Goal: Task Accomplishment & Management: Use online tool/utility

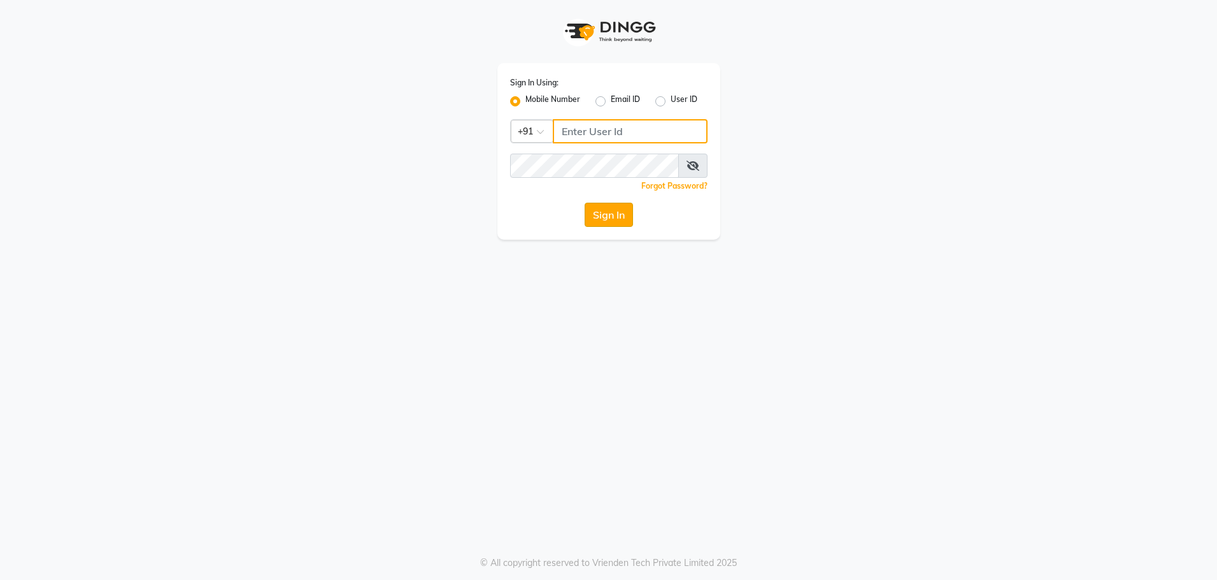
type input "8979810348"
click at [611, 217] on button "Sign In" at bounding box center [609, 215] width 48 height 24
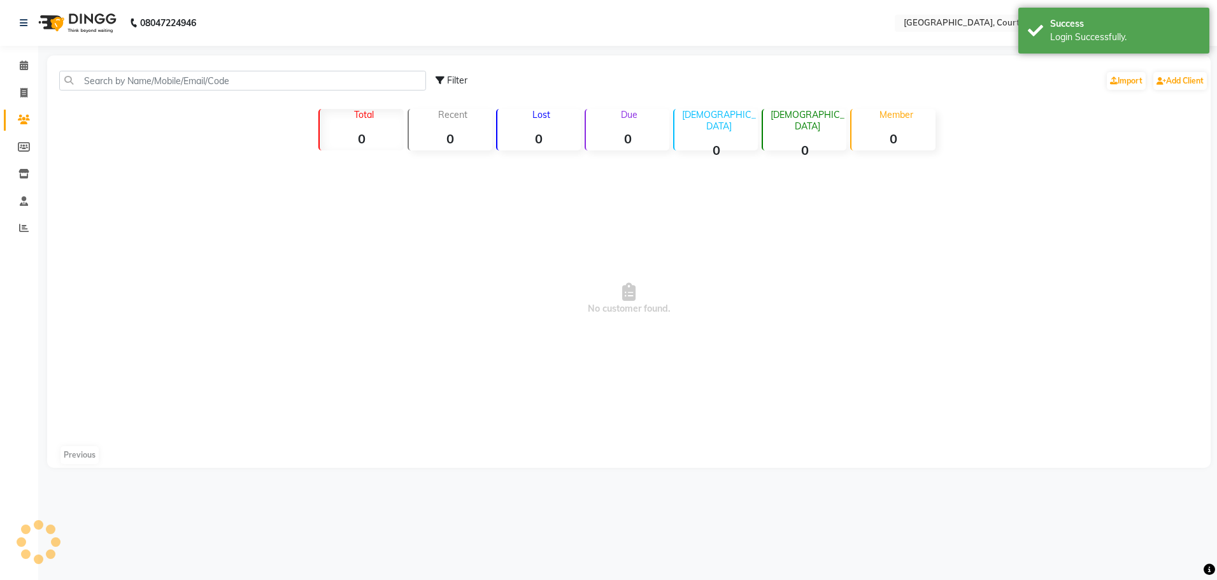
select select "en"
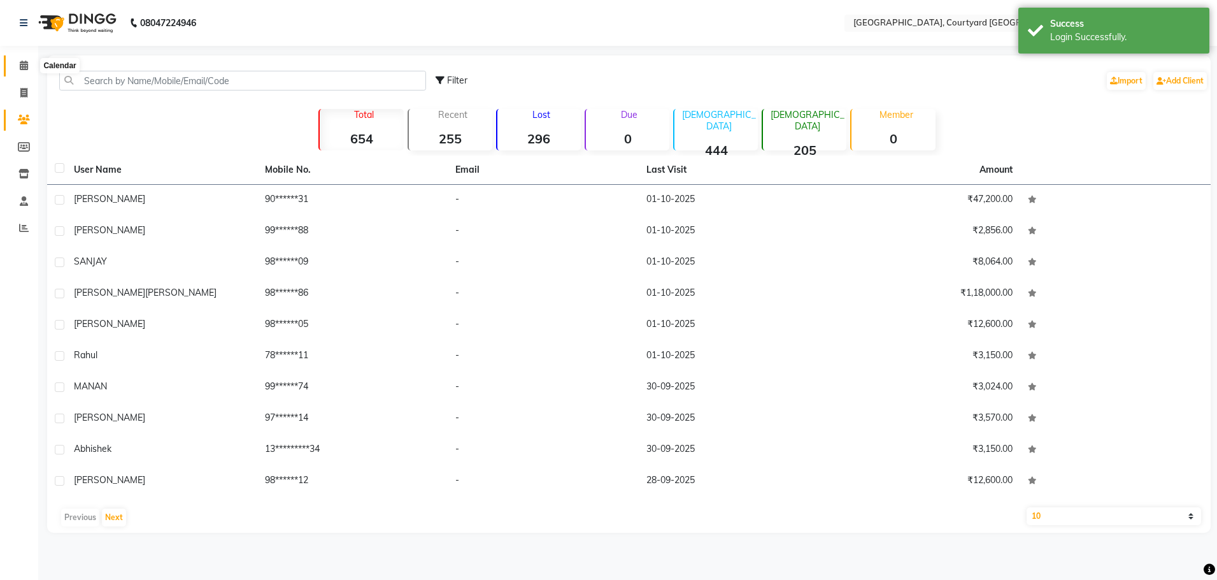
click at [20, 62] on icon at bounding box center [24, 66] width 8 height 10
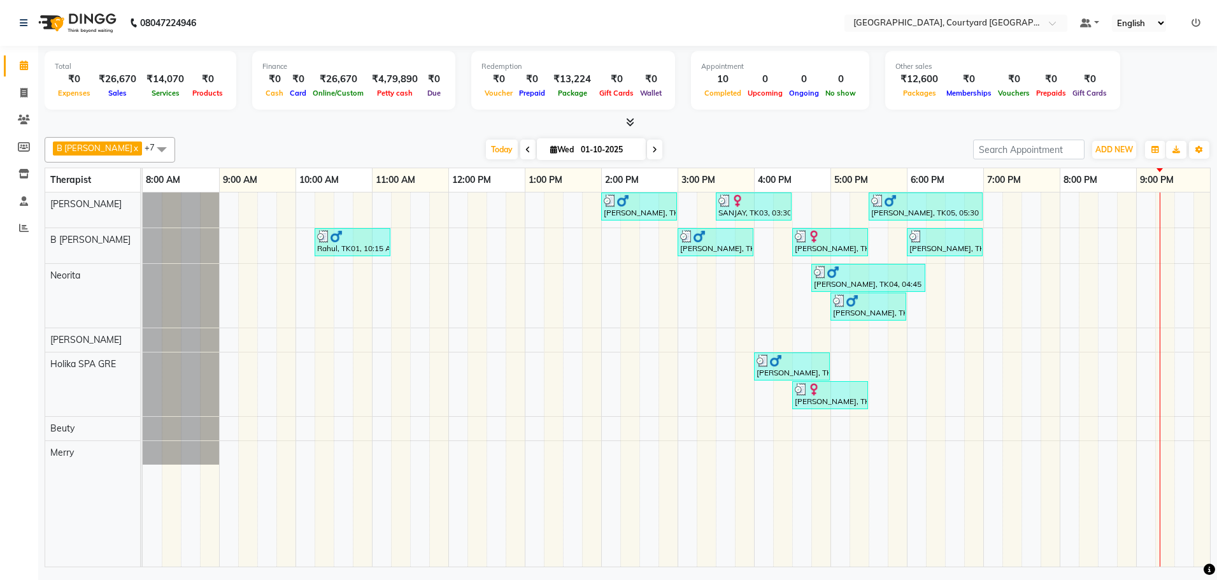
click at [885, 443] on div "[PERSON_NAME], TK02, 02:00 PM-03:00 PM, Sensory Rejuvene Aromatherapy 60 Min([D…" at bounding box center [754, 379] width 1223 height 374
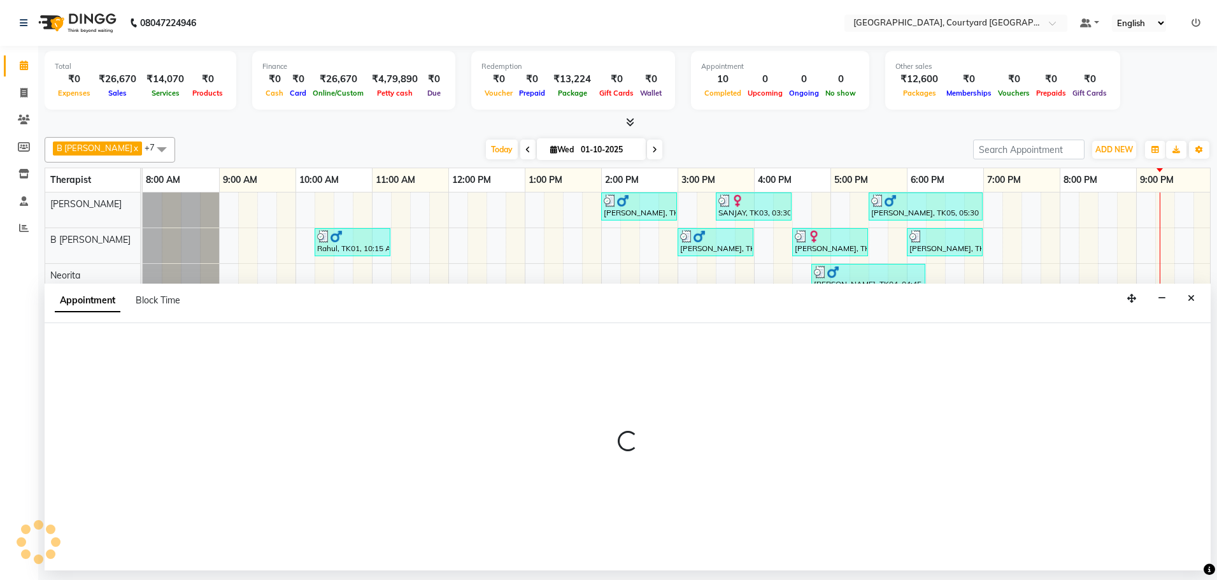
select select "90935"
select select "1050"
select select "tentative"
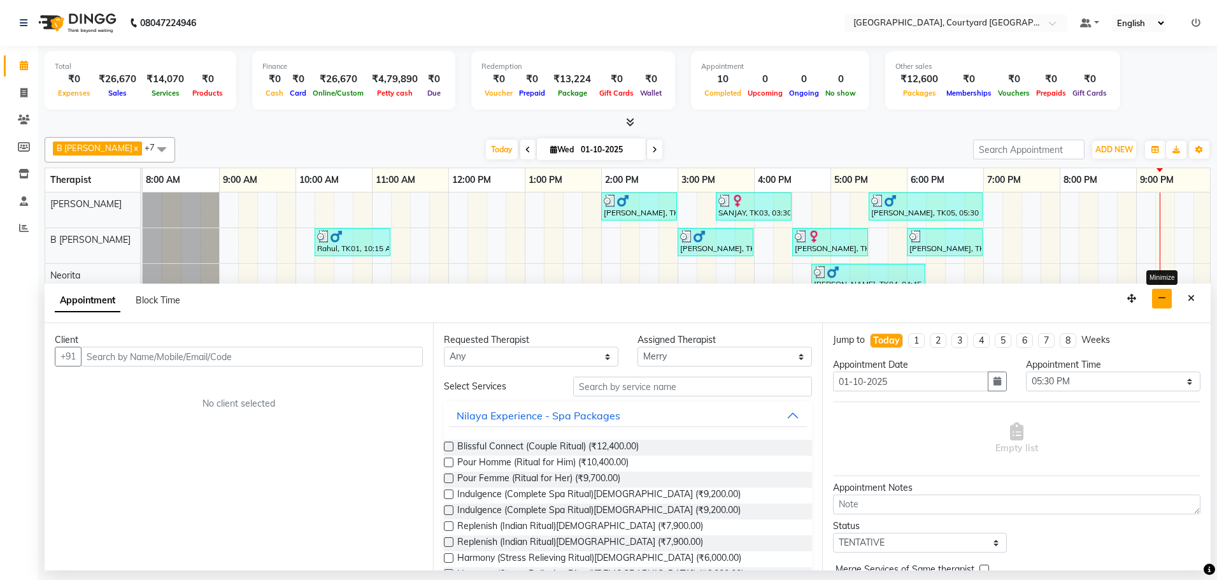
click at [1164, 302] on icon "button" at bounding box center [1162, 298] width 8 height 9
